Goal: Task Accomplishment & Management: Manage account settings

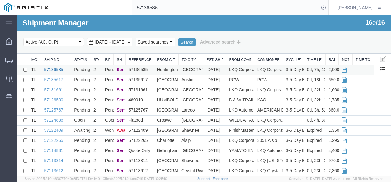
click at [60, 68] on link "57136585" at bounding box center [53, 69] width 19 height 5
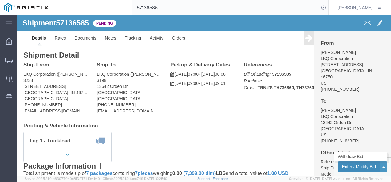
click button "Enter / Modify Bid"
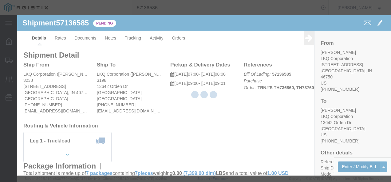
select select "4622"
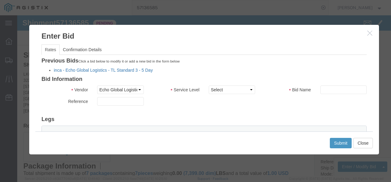
click link "inca - Echo Global Logistics - TL Standard 3 - 5 Day"
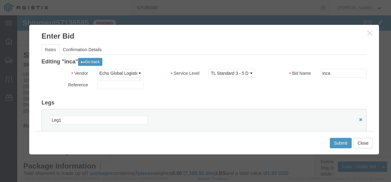
scroll to position [31, 0]
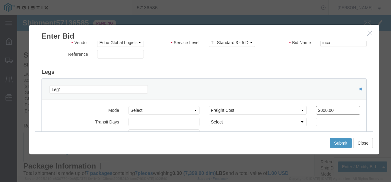
drag, startPoint x: 319, startPoint y: 91, endPoint x: 221, endPoint y: 90, distance: 98.0
click div "Select 2 Day Service 3 Axle Winch Truck 3 to 5 Day Service 96L Domestic Flat Ra…"
type input "1900"
click button "Submit"
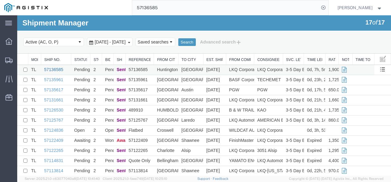
click at [52, 70] on link "57136585" at bounding box center [53, 69] width 19 height 5
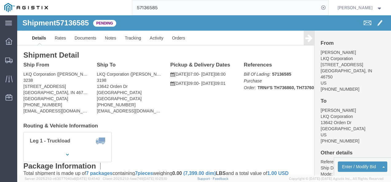
click div "Leg 1 - Truckload Vehicle 1: Standard Dry Van (53 Feet) Number of trucks: 1"
click button "Enter / Modify Bid"
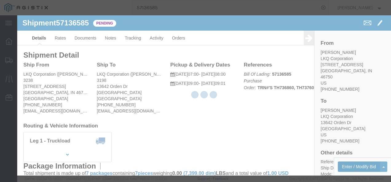
select select "4622"
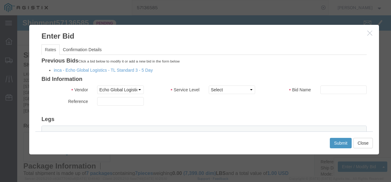
click li "inca - Echo Global Logistics - TL Standard 3 - 5 Day"
click link "inca - Echo Global Logistics - TL Standard 3 - 5 Day"
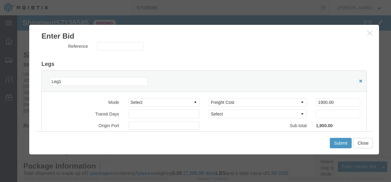
scroll to position [61, 0]
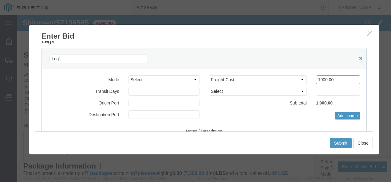
drag, startPoint x: 317, startPoint y: 66, endPoint x: 241, endPoint y: 61, distance: 76.6
click div "Select 2 Day Service 3 Axle Winch Truck 3 to 5 Day Service 96L Domestic Flat Ra…"
type input "1750"
click button "Submit"
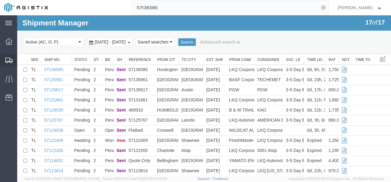
click at [21, 57] on span "Shipments" at bounding box center [19, 60] width 4 height 12
click at [49, 66] on td "57136585" at bounding box center [56, 70] width 30 height 10
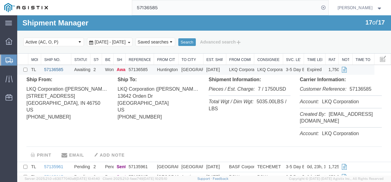
click at [50, 69] on link "57136585" at bounding box center [53, 69] width 19 height 5
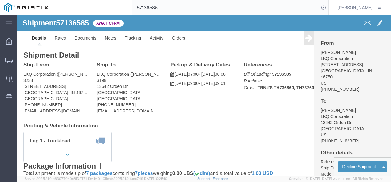
click h4 "Routing & Vehicle Information"
click link "Rates"
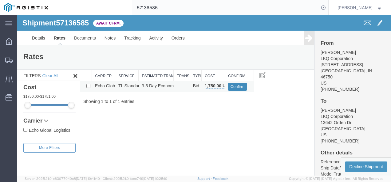
click at [232, 84] on button "Confirm" at bounding box center [237, 87] width 19 height 8
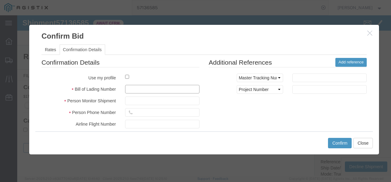
click at [196, 92] on input "text" at bounding box center [162, 89] width 74 height 9
type input "76326273218287"
drag, startPoint x: 141, startPoint y: 103, endPoint x: 146, endPoint y: 113, distance: 11.8
click at [141, 103] on input "text" at bounding box center [162, 101] width 74 height 9
type input "[PERSON_NAME]"
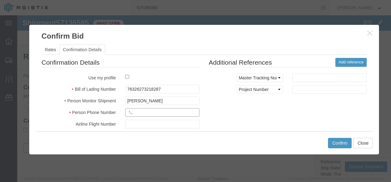
click at [145, 116] on input "text" at bounding box center [162, 112] width 74 height 9
type input "3127847727"
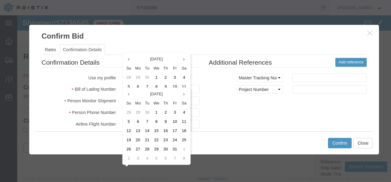
drag, startPoint x: 291, startPoint y: 136, endPoint x: 321, endPoint y: 153, distance: 34.6
click at [292, 137] on div "Confirm Close" at bounding box center [203, 143] width 337 height 23
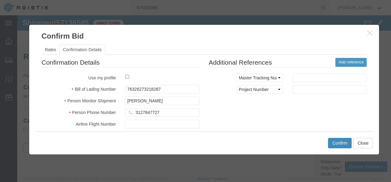
click at [332, 142] on button "Confirm" at bounding box center [340, 143] width 24 height 10
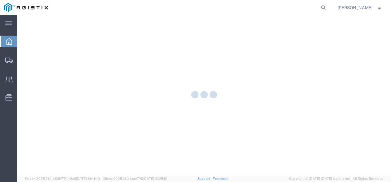
click at [27, 59] on div at bounding box center [203, 95] width 373 height 161
click at [21, 58] on div at bounding box center [203, 95] width 373 height 161
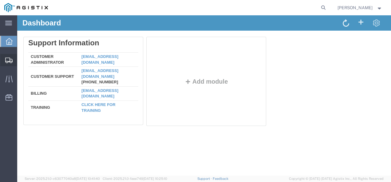
click at [21, 58] on span "Shipments" at bounding box center [19, 60] width 4 height 12
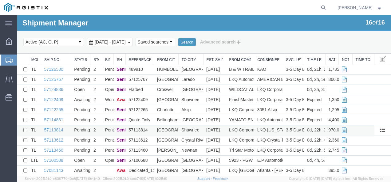
scroll to position [57, 0]
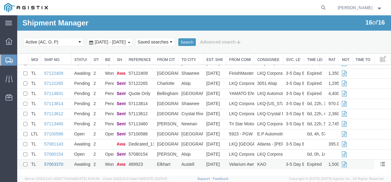
click at [57, 164] on link "57063370" at bounding box center [53, 164] width 19 height 5
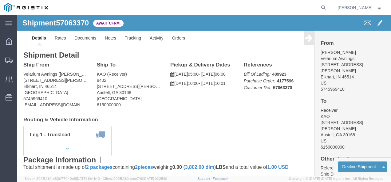
drag, startPoint x: 159, startPoint y: 117, endPoint x: 85, endPoint y: 70, distance: 87.4
click div "Leg 1 - Truckload Vehicle 1: Standard Dry Van (53 Feet) Number of trucks: 1"
click link "Rates"
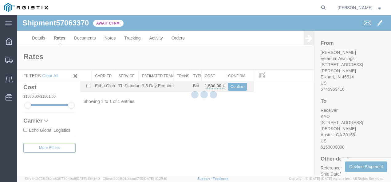
click at [234, 88] on div at bounding box center [203, 95] width 373 height 161
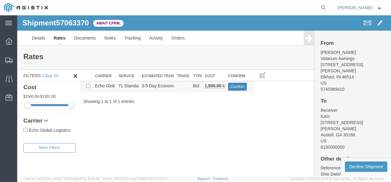
click at [238, 85] on button "Confirm" at bounding box center [237, 87] width 19 height 8
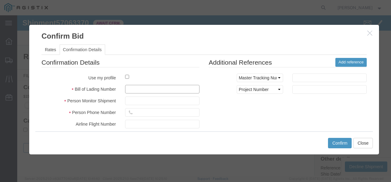
click at [139, 88] on input "text" at bounding box center [162, 89] width 74 height 9
type input "8217392173"
drag, startPoint x: 260, startPoint y: 103, endPoint x: 160, endPoint y: 98, distance: 100.2
click at [258, 102] on div "Confirmation Details Use my profile Bill of Lading Number 8217392173 Person Mon…" at bounding box center [204, 130] width 334 height 144
click at [147, 98] on input "text" at bounding box center [162, 101] width 74 height 9
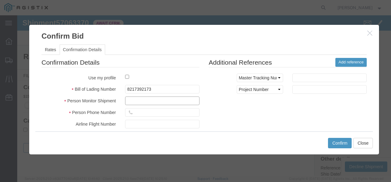
type input "[PERSON_NAME]"
click at [151, 113] on input "text" at bounding box center [162, 112] width 74 height 9
type input "3127847727"
drag, startPoint x: 243, startPoint y: 111, endPoint x: 256, endPoint y: 119, distance: 15.3
click at [245, 112] on div "Confirmation Details Use my profile Bill of Lading Number 8217392173 Person Mon…" at bounding box center [204, 130] width 334 height 144
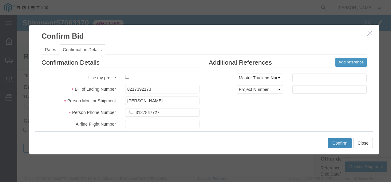
click at [330, 140] on div "Confirm Close" at bounding box center [203, 143] width 337 height 23
click at [330, 141] on button "Confirm" at bounding box center [340, 143] width 24 height 10
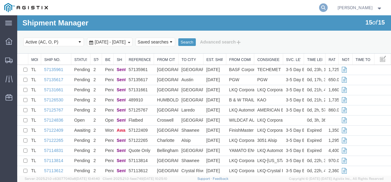
click at [327, 6] on icon at bounding box center [323, 7] width 9 height 9
paste input "57048554"
type input "57048554"
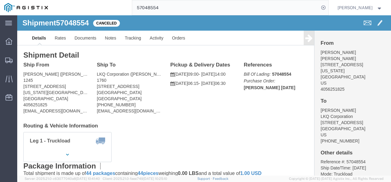
drag, startPoint x: 189, startPoint y: 107, endPoint x: 185, endPoint y: 135, distance: 28.9
click div "Shipment Detail Ship From [PERSON_NAME] ([PERSON_NAME]) 1245 [STREET_ADDRESS][U…"
click div "Leg 1 - Truckload Vehicle 1: Standard Dry Van (53 Feet) Number of trucks: 1"
drag, startPoint x: 254, startPoint y: 103, endPoint x: 254, endPoint y: 118, distance: 14.1
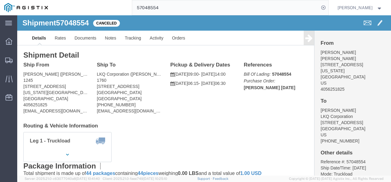
click div "Shipment Detail Ship From [PERSON_NAME] ([PERSON_NAME]) 1245 [STREET_ADDRESS][U…"
click div "Leg 1 - Truckload Vehicle 1: Standard Dry Van (53 Feet) Number of trucks: 1"
